Goal: Entertainment & Leisure: Consume media (video, audio)

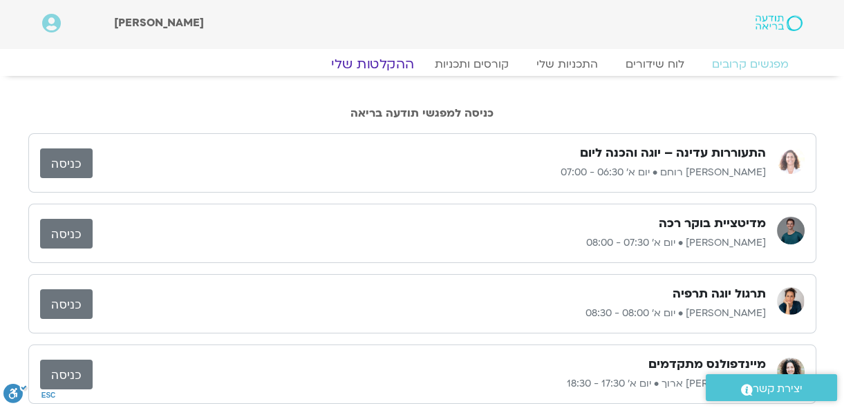
click at [384, 63] on link "ההקלטות שלי" at bounding box center [372, 64] width 116 height 17
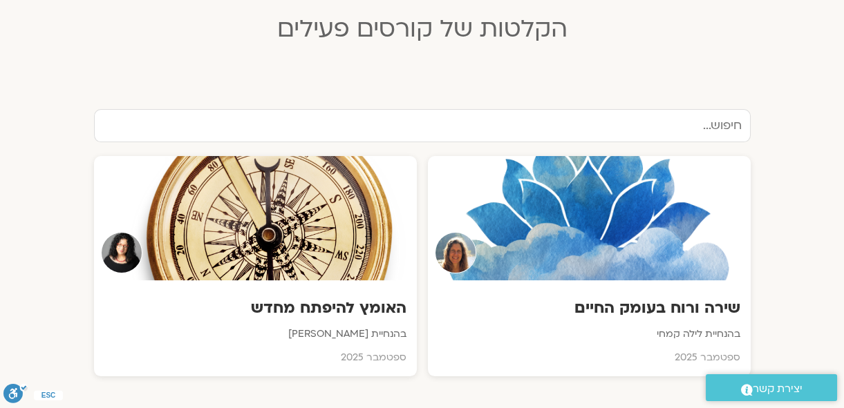
scroll to position [439, 0]
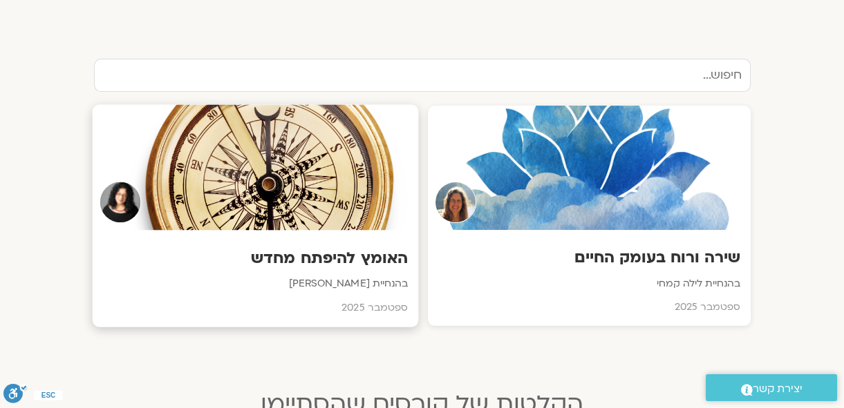
click at [378, 258] on h3 "האומץ להיפתח מחדש" at bounding box center [254, 258] width 305 height 21
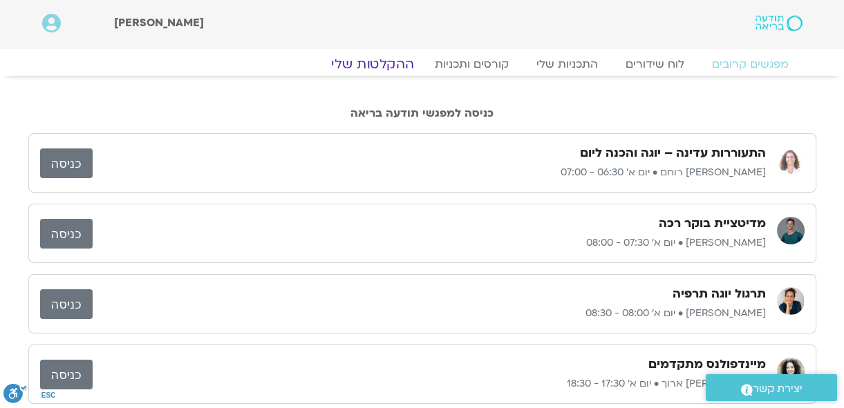
click at [385, 64] on link "ההקלטות שלי" at bounding box center [372, 64] width 116 height 17
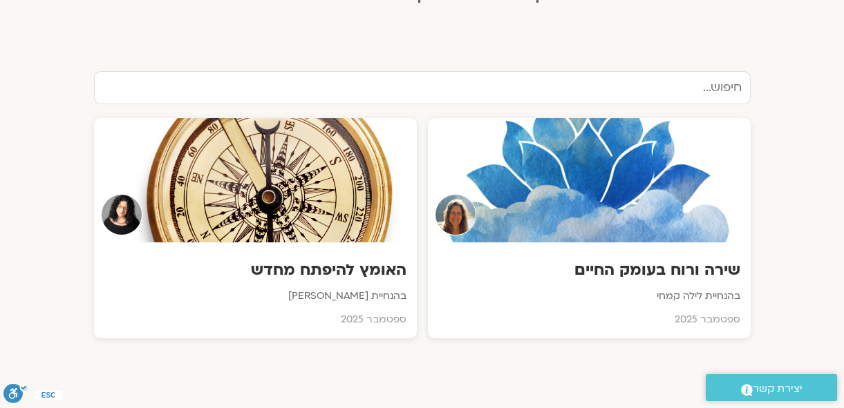
scroll to position [439, 0]
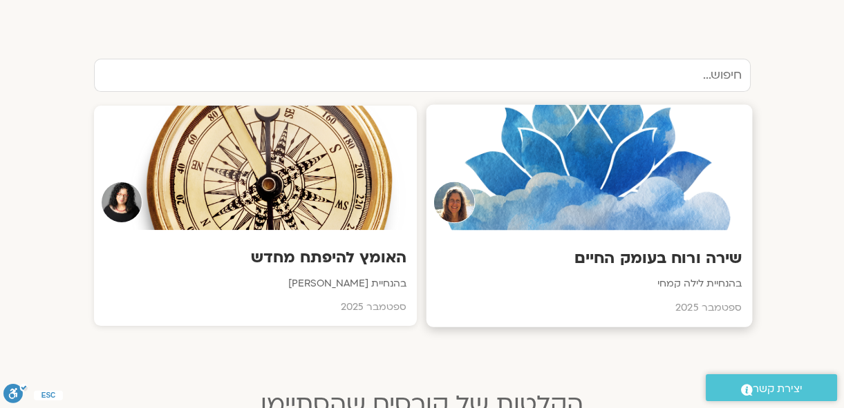
click at [607, 259] on h3 "שירה ורוח בעומק החיים" at bounding box center [588, 258] width 305 height 21
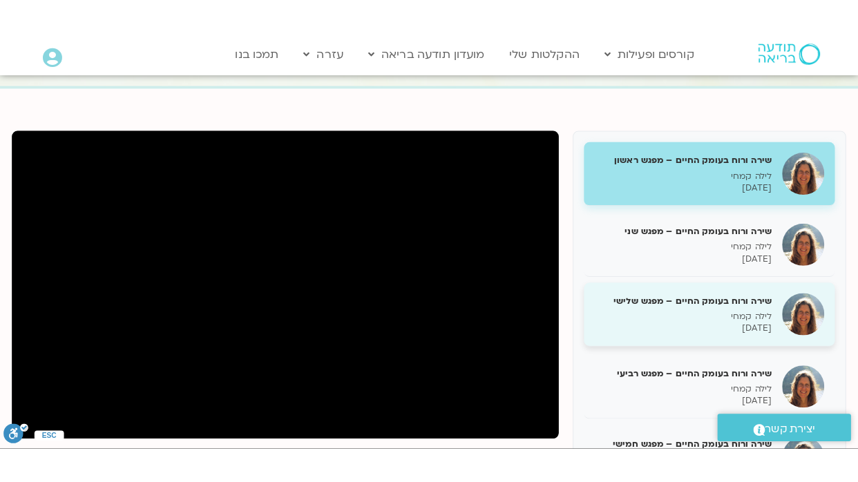
scroll to position [188, 0]
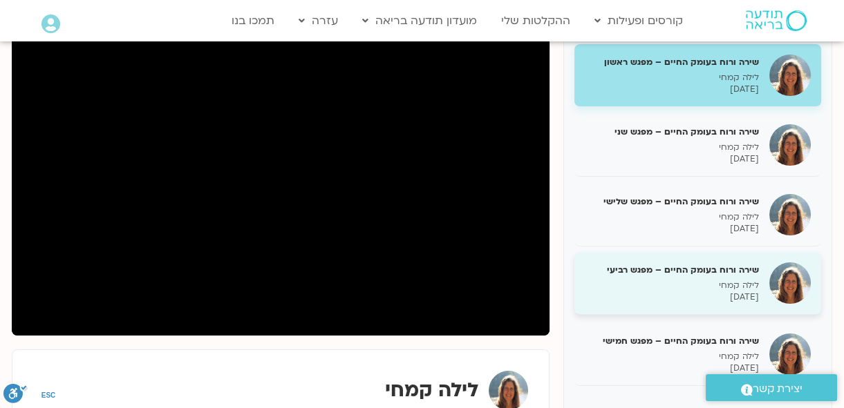
click at [677, 267] on h5 "שירה ורוח בעומק החיים – מפגש רביעי" at bounding box center [672, 270] width 174 height 12
